Goal: Find specific page/section

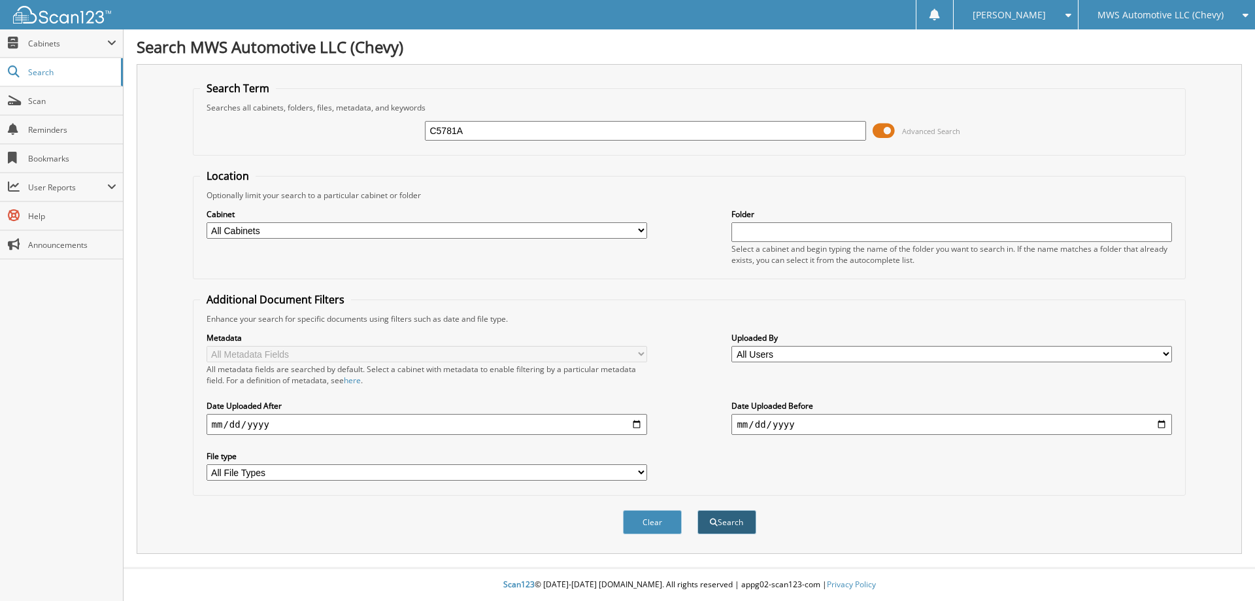
type input "C5781A"
click at [743, 514] on button "Search" at bounding box center [726, 522] width 59 height 24
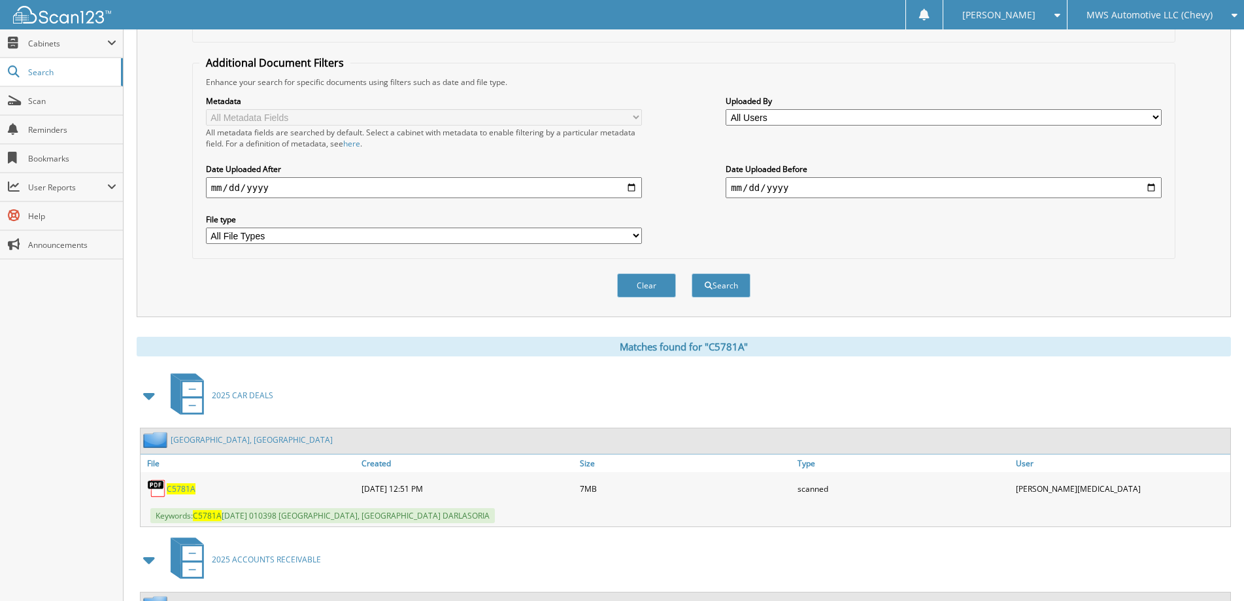
scroll to position [367, 0]
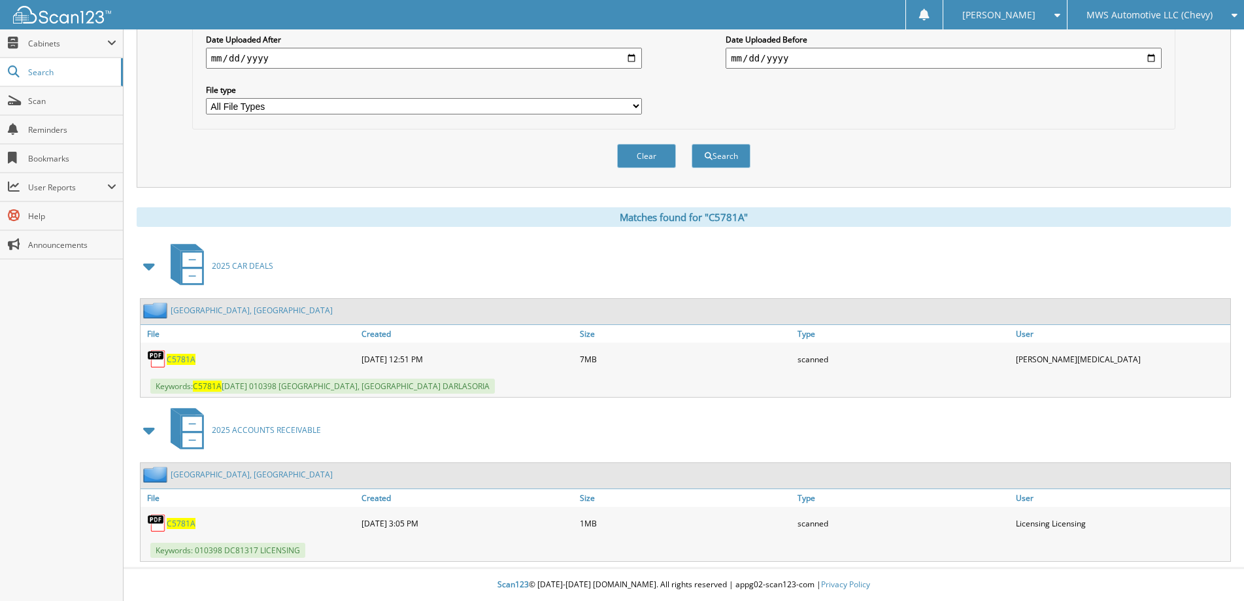
click at [173, 360] on span "C5781A" at bounding box center [181, 359] width 29 height 11
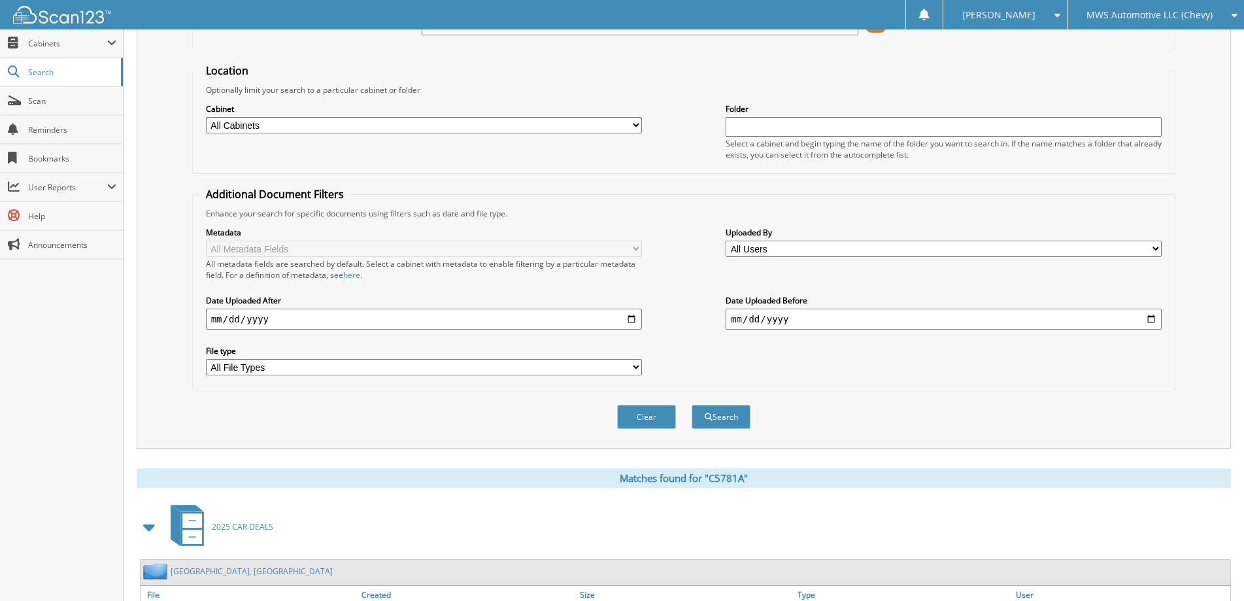
scroll to position [0, 0]
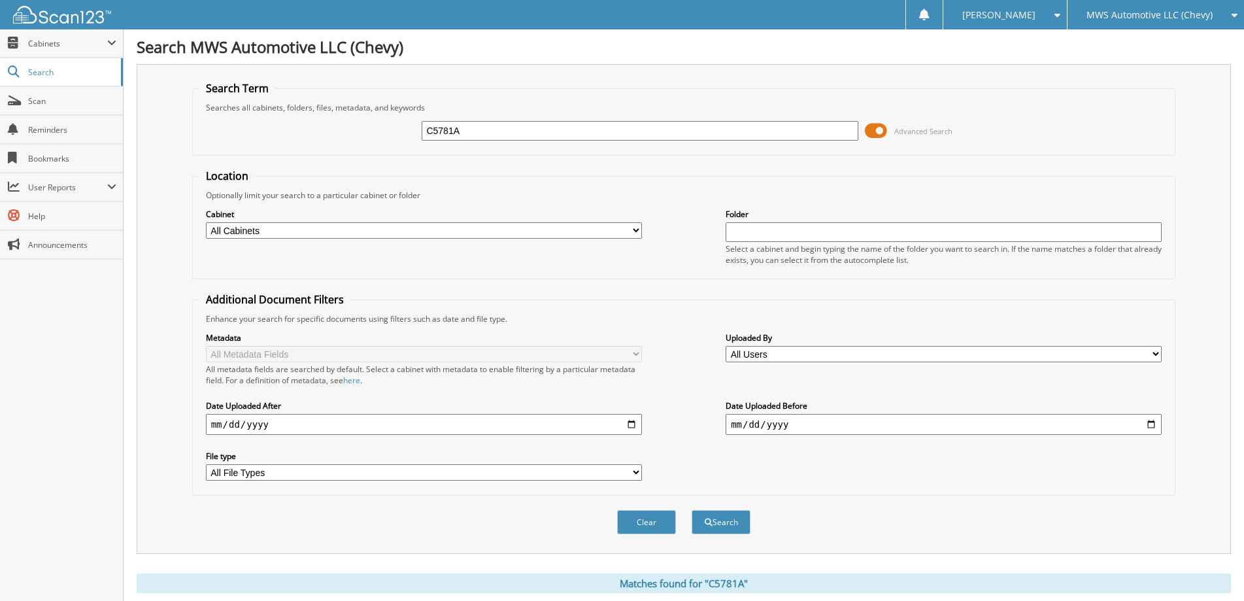
click at [535, 127] on input "C5781A" at bounding box center [640, 131] width 436 height 20
click at [730, 518] on button "Search" at bounding box center [720, 522] width 59 height 24
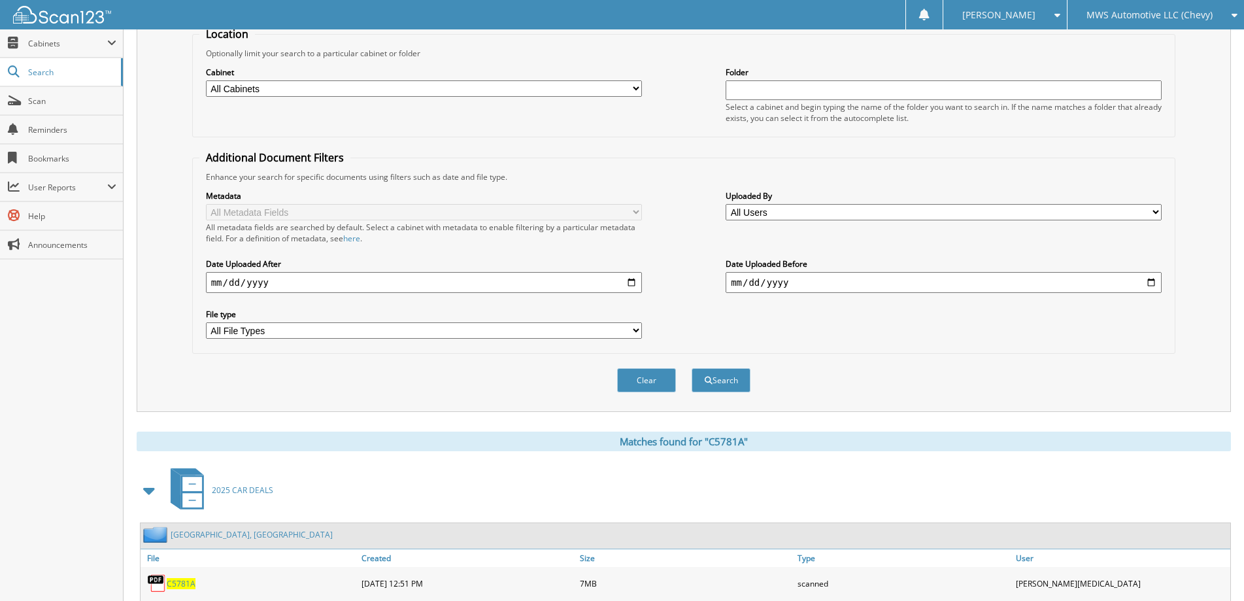
scroll to position [367, 0]
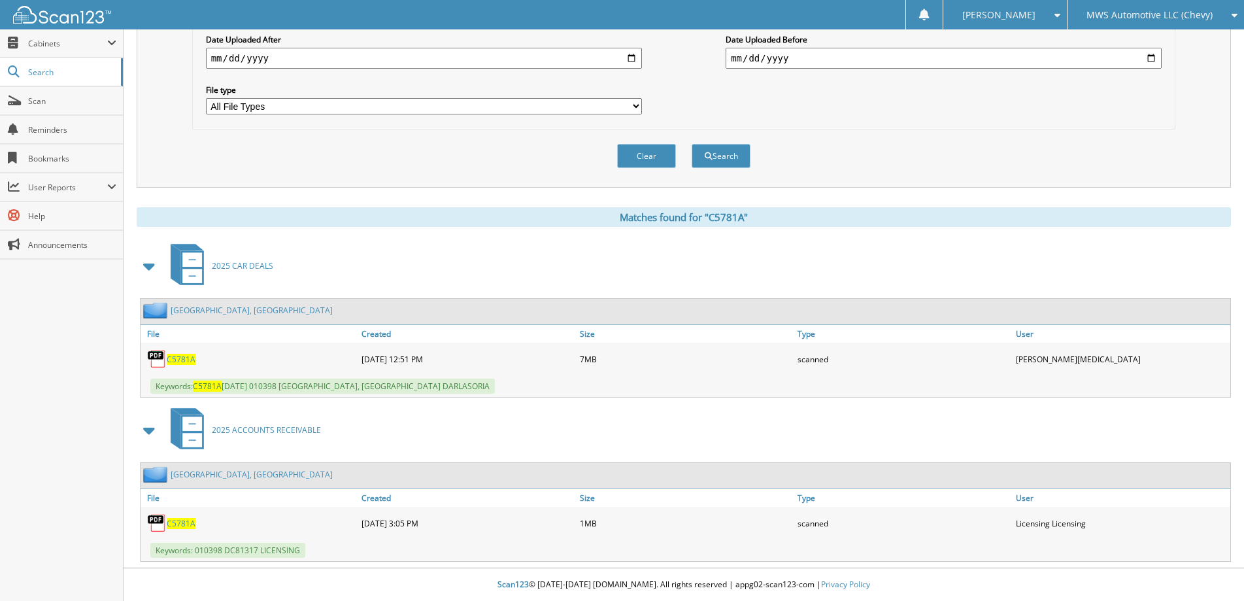
click at [181, 358] on span "C5781A" at bounding box center [181, 359] width 29 height 11
